Goal: Task Accomplishment & Management: Complete application form

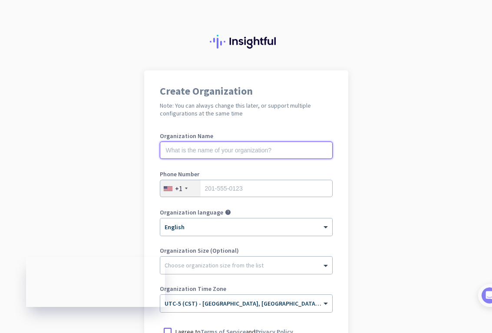
click at [200, 152] on input "text" at bounding box center [246, 150] width 173 height 17
drag, startPoint x: 188, startPoint y: 149, endPoint x: 252, endPoint y: 144, distance: 64.5
click at [252, 147] on input "Mercor - Project" at bounding box center [246, 150] width 173 height 17
type input "Mercor"
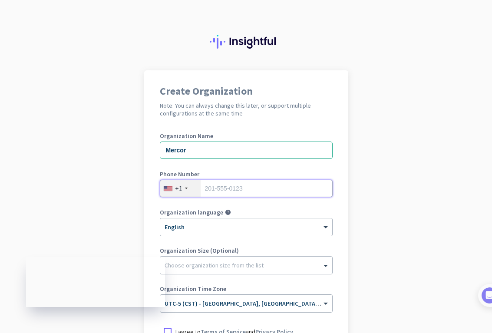
click at [234, 187] on input "tel" at bounding box center [246, 188] width 173 height 17
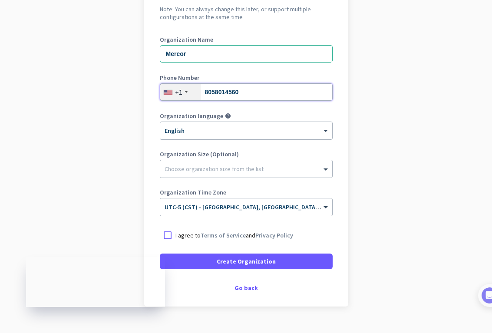
scroll to position [113, 0]
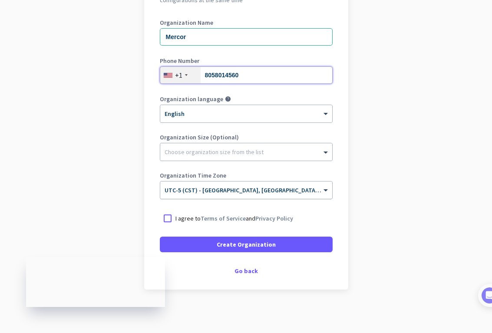
type input "8058014560"
click at [214, 195] on div "× UTC-5 (CST) - [GEOGRAPHIC_DATA], [GEOGRAPHIC_DATA], [GEOGRAPHIC_DATA], [GEOGR…" at bounding box center [246, 190] width 172 height 17
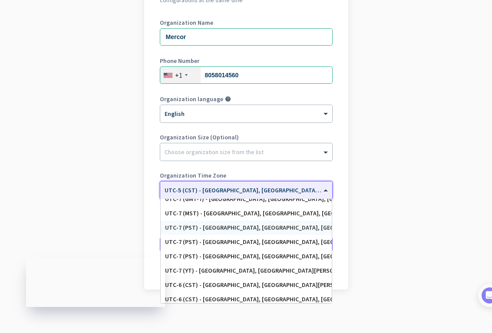
scroll to position [160, 0]
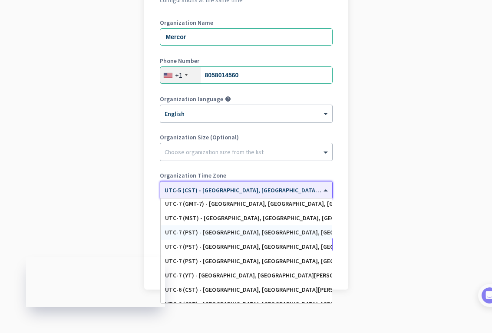
click at [235, 232] on div "UTC-7 (PST) - [GEOGRAPHIC_DATA], [GEOGRAPHIC_DATA], [GEOGRAPHIC_DATA][PERSON_NA…" at bounding box center [246, 232] width 162 height 7
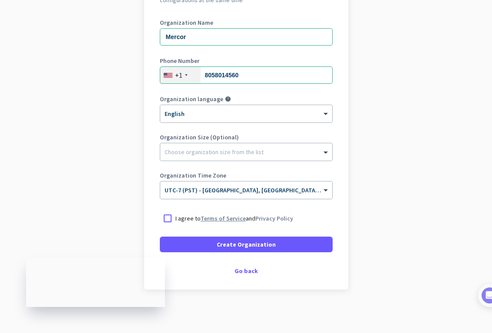
click at [227, 220] on link "Terms of Service" at bounding box center [223, 219] width 45 height 8
click at [165, 216] on div at bounding box center [168, 219] width 16 height 16
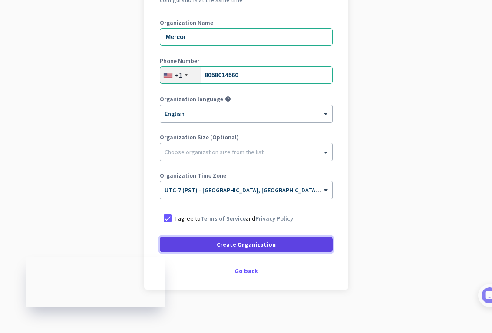
click at [200, 237] on span at bounding box center [246, 244] width 173 height 21
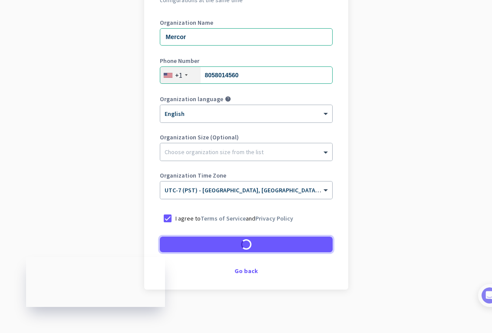
scroll to position [87, 0]
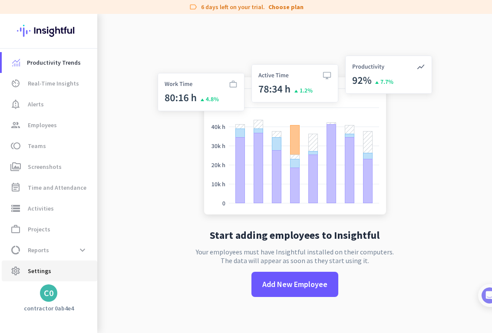
click at [41, 268] on span "Settings" at bounding box center [39, 271] width 23 height 10
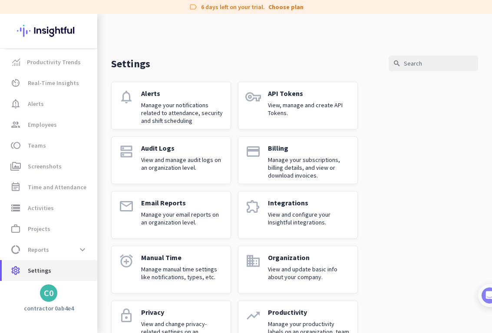
click at [80, 267] on span "settings Settings" at bounding box center [50, 270] width 82 height 10
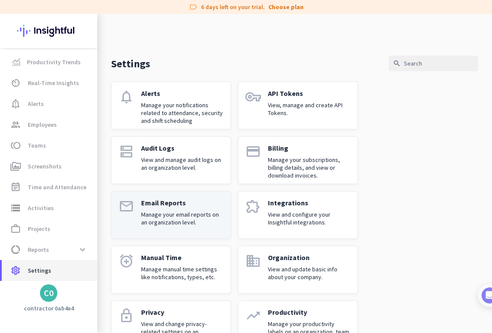
scroll to position [193, 0]
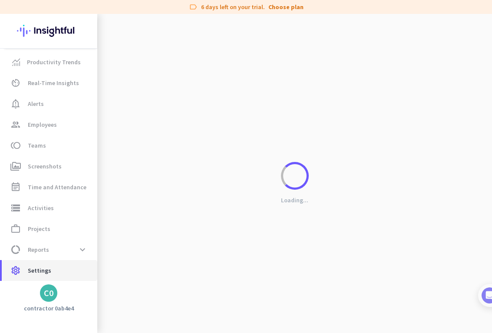
scroll to position [14, 0]
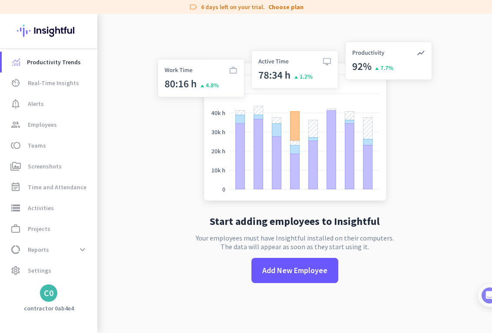
click at [65, 24] on img at bounding box center [48, 31] width 63 height 34
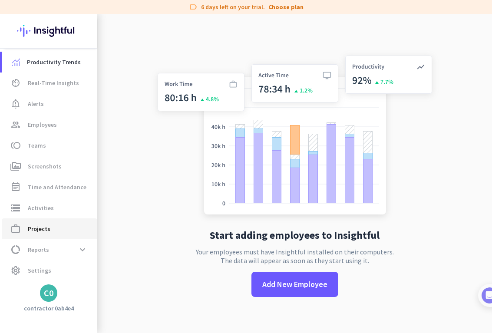
click at [53, 232] on span "work_outline Projects" at bounding box center [50, 229] width 82 height 10
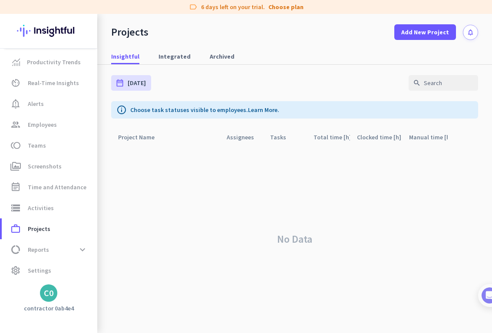
click at [45, 295] on div "C0" at bounding box center [49, 293] width 10 height 9
click at [138, 172] on div at bounding box center [246, 166] width 492 height 333
click at [54, 272] on span "settings Settings" at bounding box center [50, 270] width 82 height 10
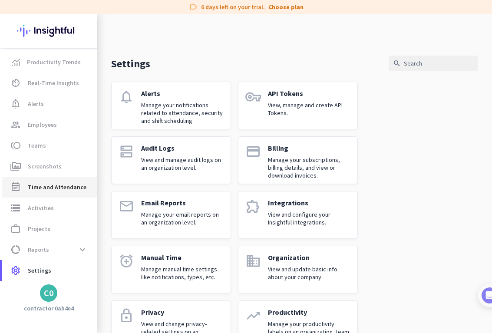
click at [69, 185] on span "Time and Attendance" at bounding box center [57, 187] width 59 height 10
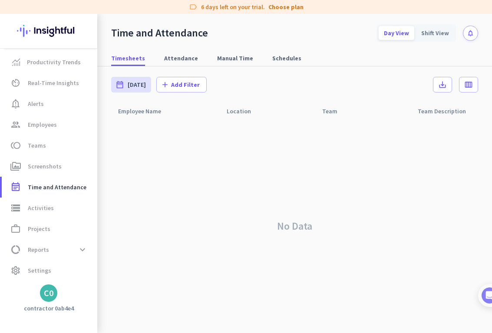
click at [56, 36] on img at bounding box center [48, 31] width 63 height 34
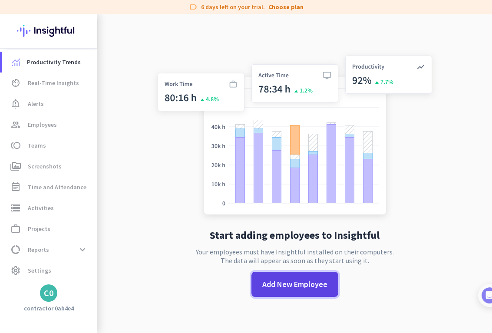
click at [281, 289] on span "Add New Employee" at bounding box center [294, 284] width 65 height 11
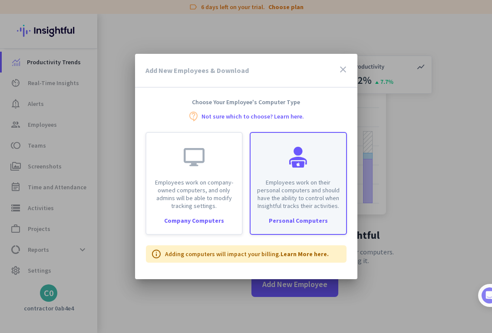
click at [301, 202] on p "Employees work on their personal computers and should have the ability to contr…" at bounding box center [298, 194] width 85 height 31
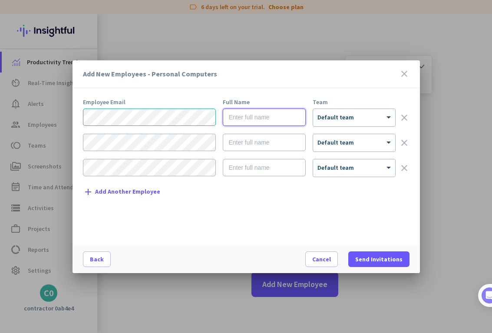
click at [255, 112] on input "text" at bounding box center [264, 117] width 83 height 17
type input "[PERSON_NAME]"
click at [334, 109] on div "× Default team" at bounding box center [354, 117] width 82 height 17
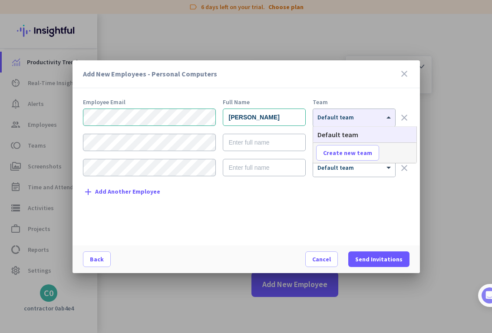
click at [388, 100] on div "Team" at bounding box center [354, 102] width 83 height 6
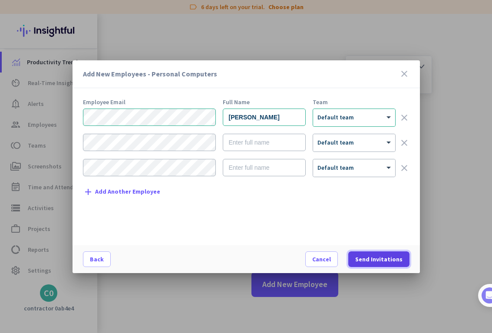
click at [383, 259] on span "Send Invitations" at bounding box center [378, 259] width 47 height 9
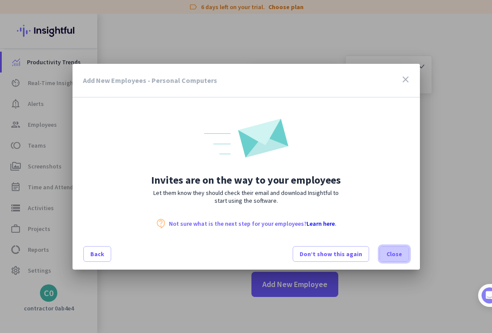
click at [394, 254] on span "Close" at bounding box center [395, 254] width 16 height 9
